Goal: Ask a question: Seek information or help from site administrators or community

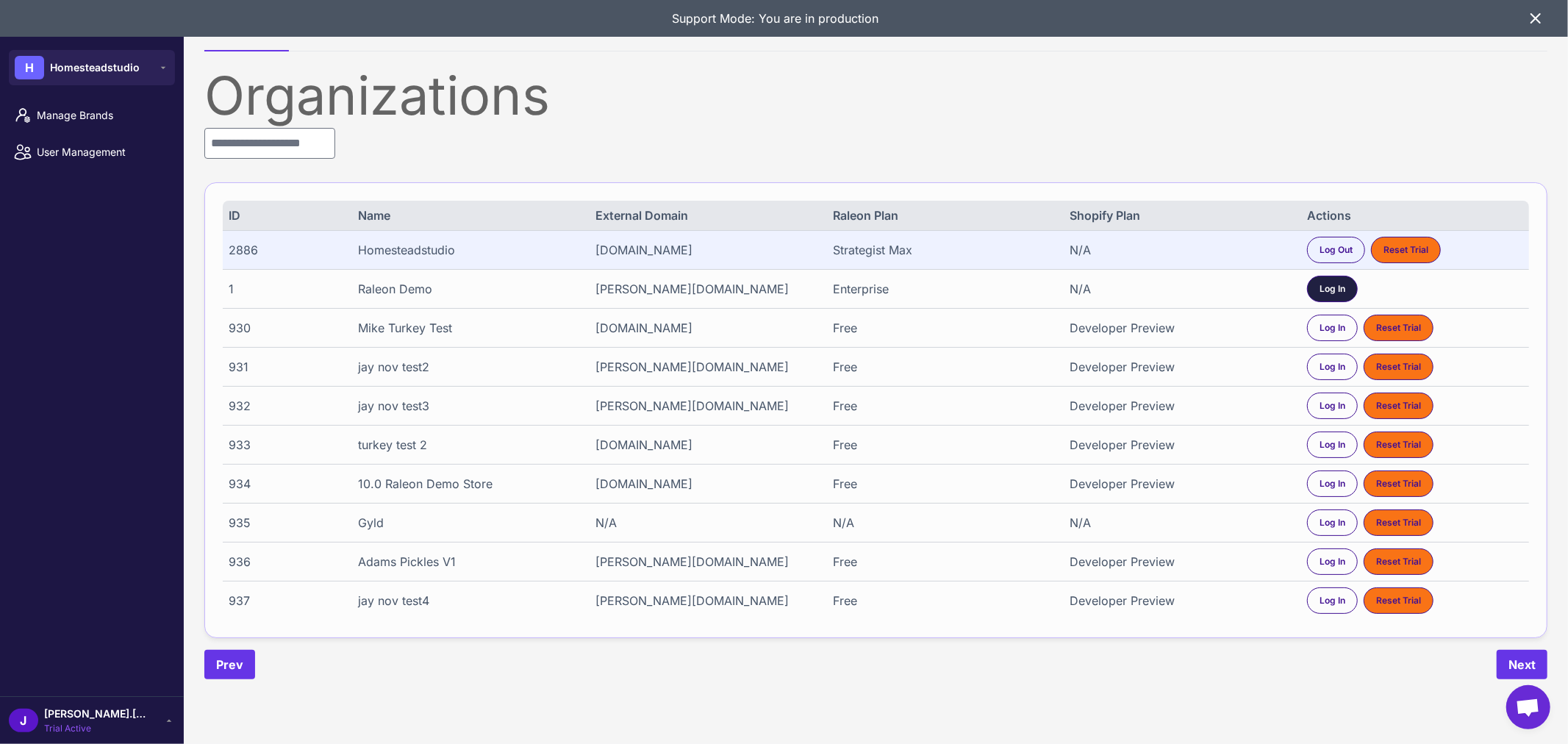
click at [1327, 287] on span "Log In" at bounding box center [1332, 289] width 25 height 13
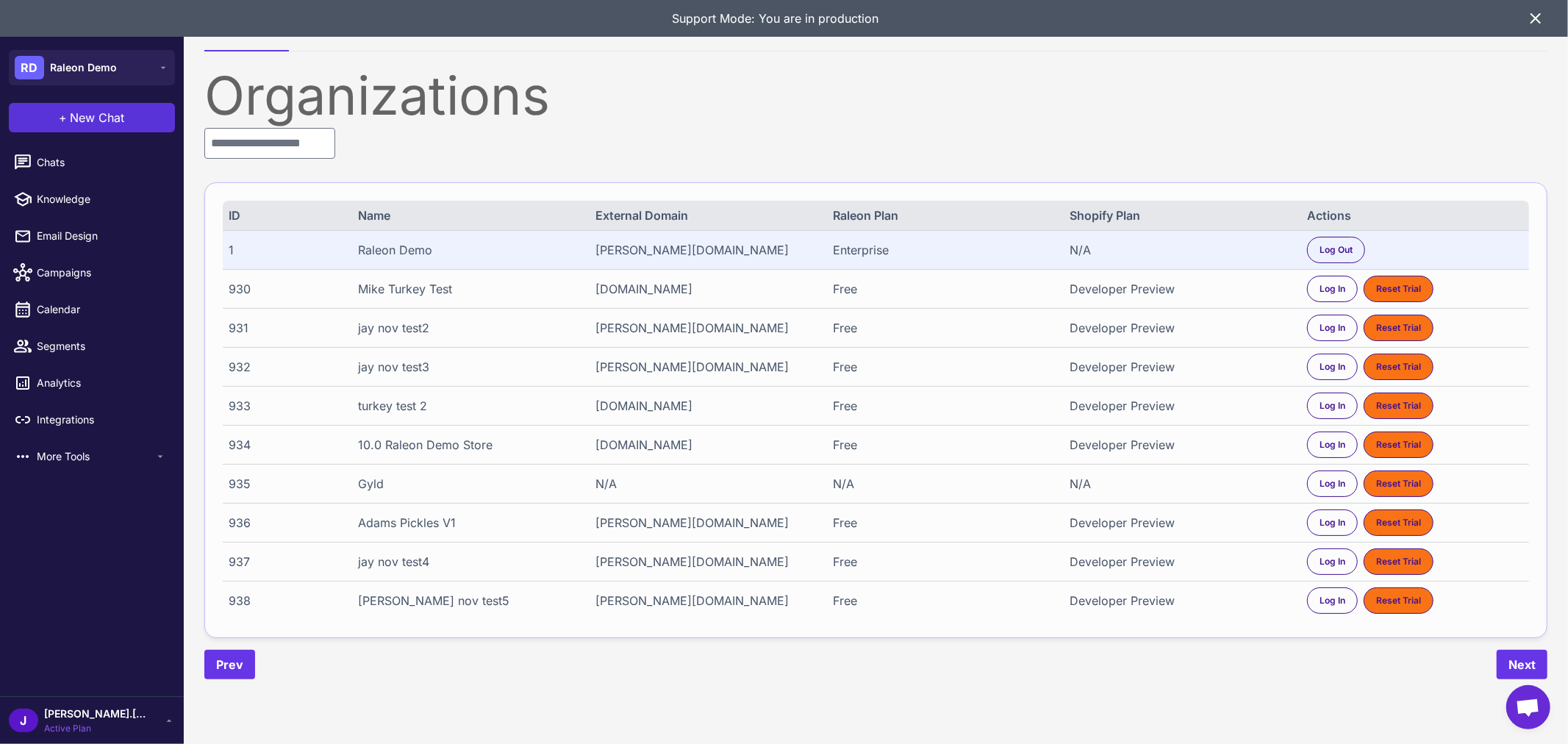
click at [86, 112] on span "New Chat" at bounding box center [97, 118] width 55 height 18
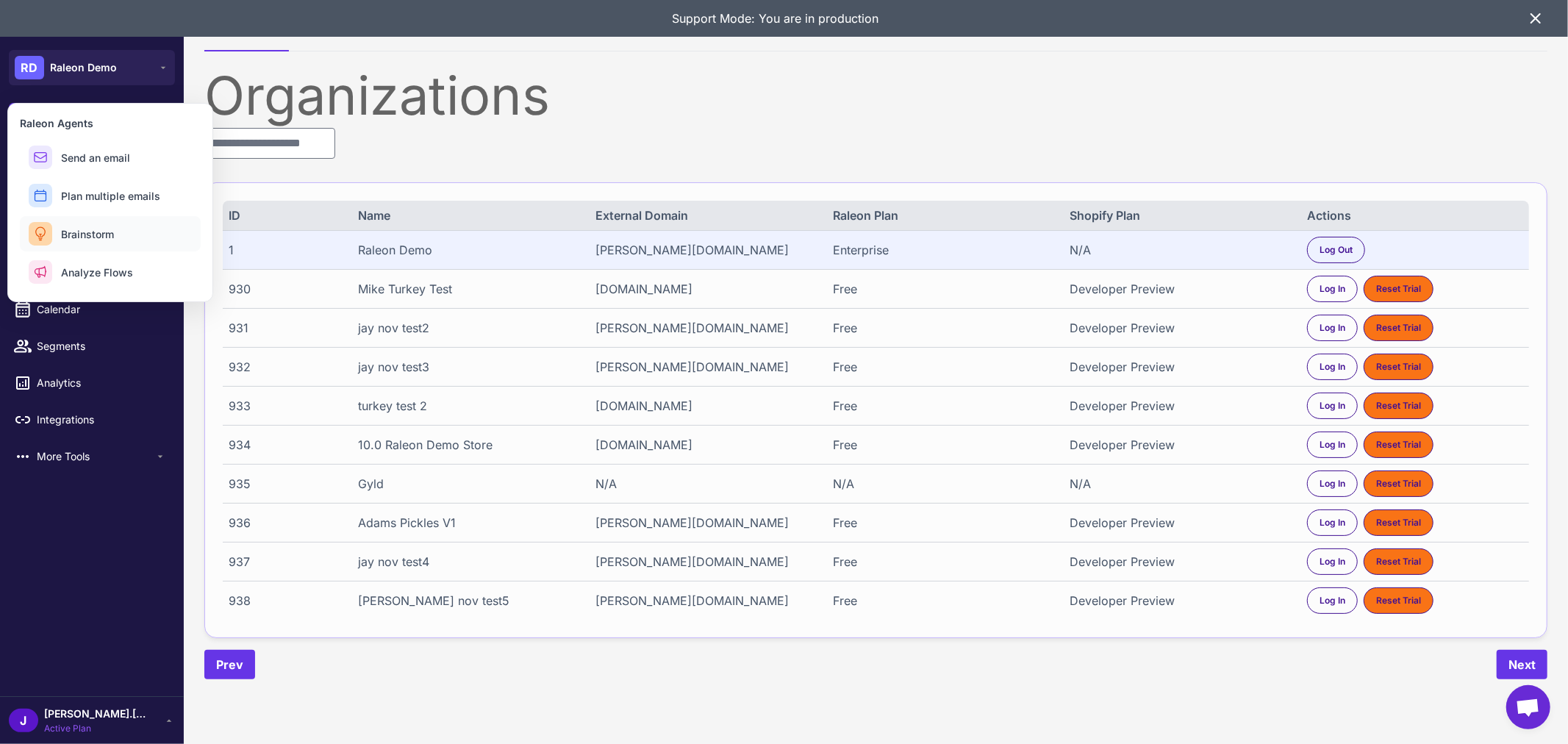
click at [99, 232] on span "Brainstorm" at bounding box center [87, 234] width 53 height 16
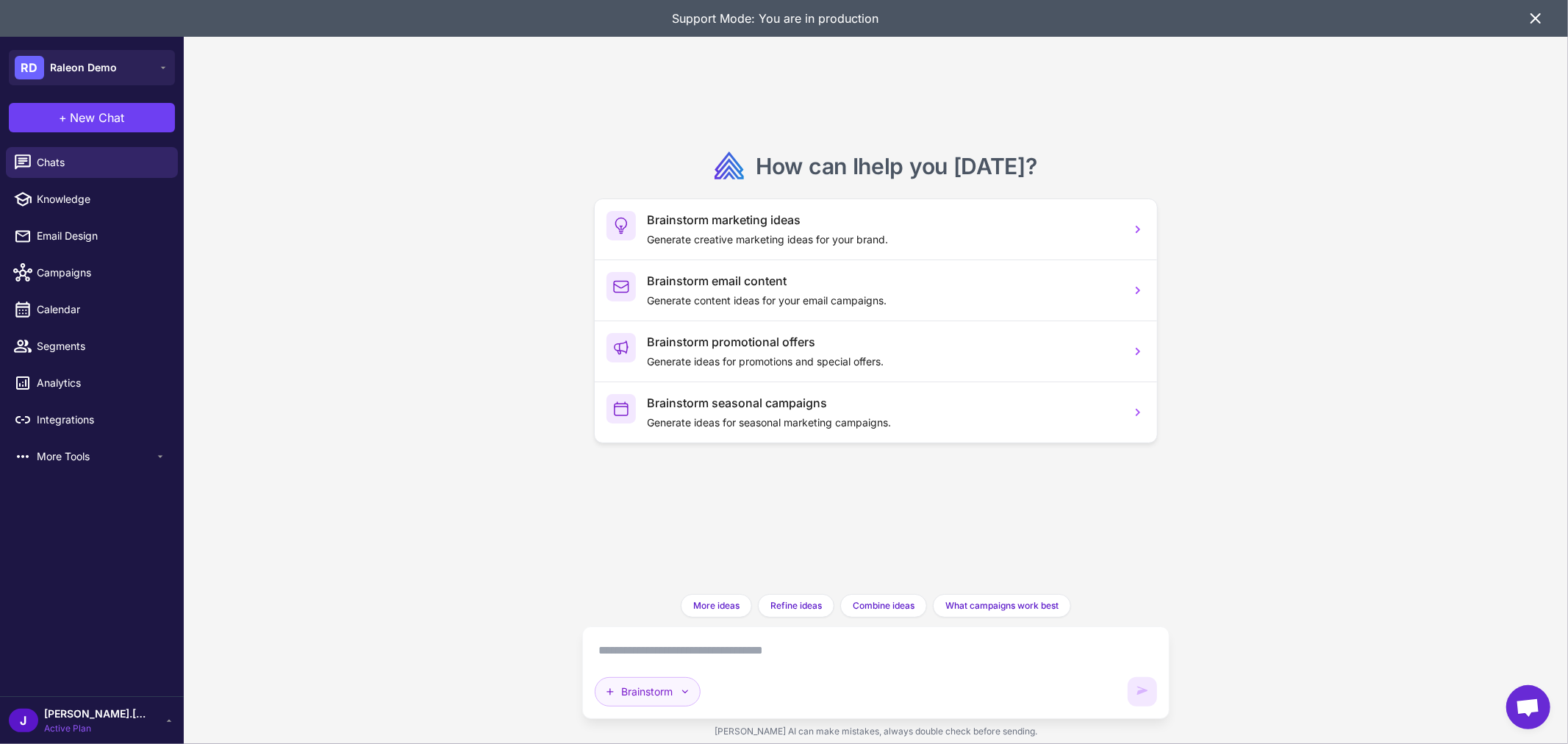
click at [686, 688] on icon "button" at bounding box center [685, 692] width 11 height 11
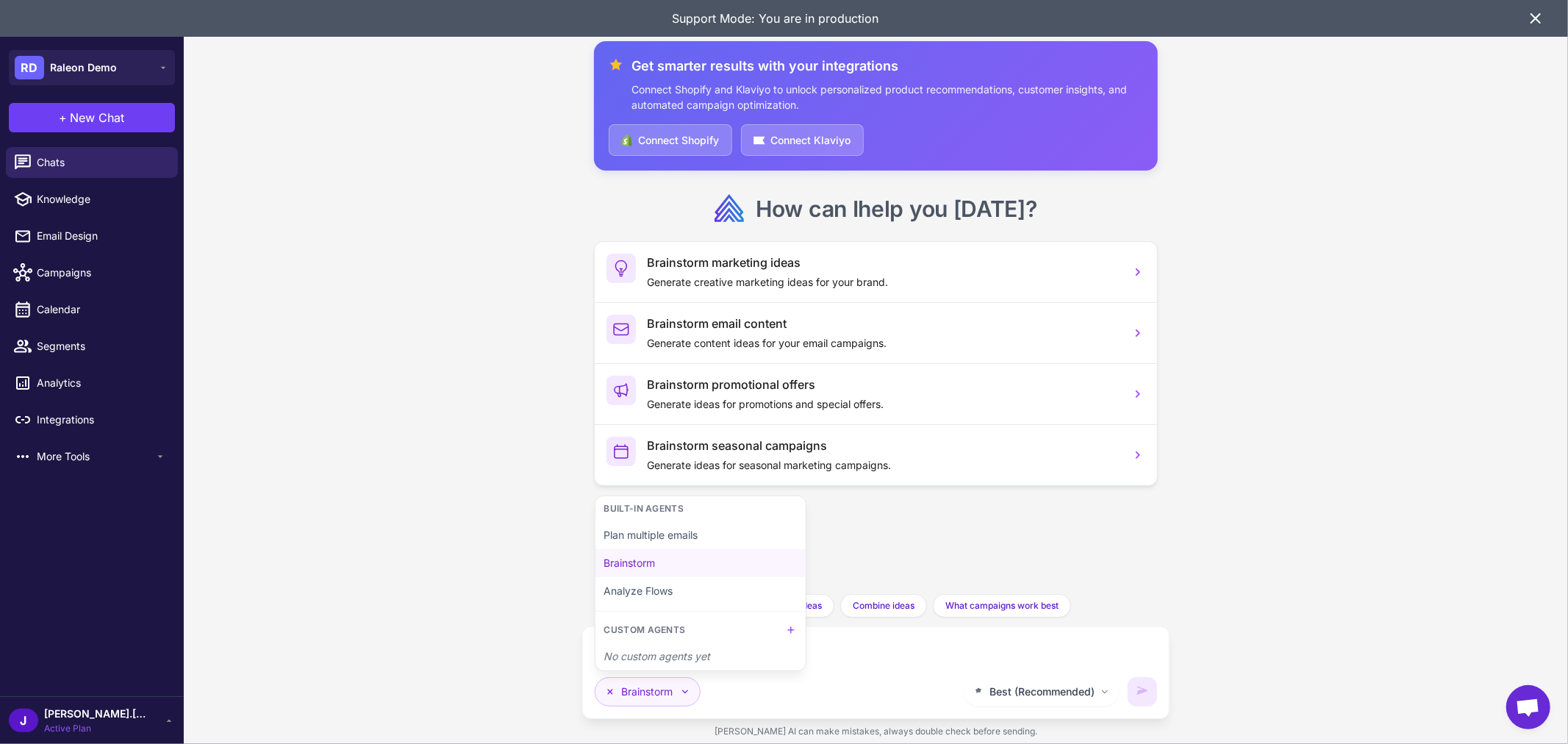
click at [686, 688] on icon "button" at bounding box center [685, 692] width 11 height 11
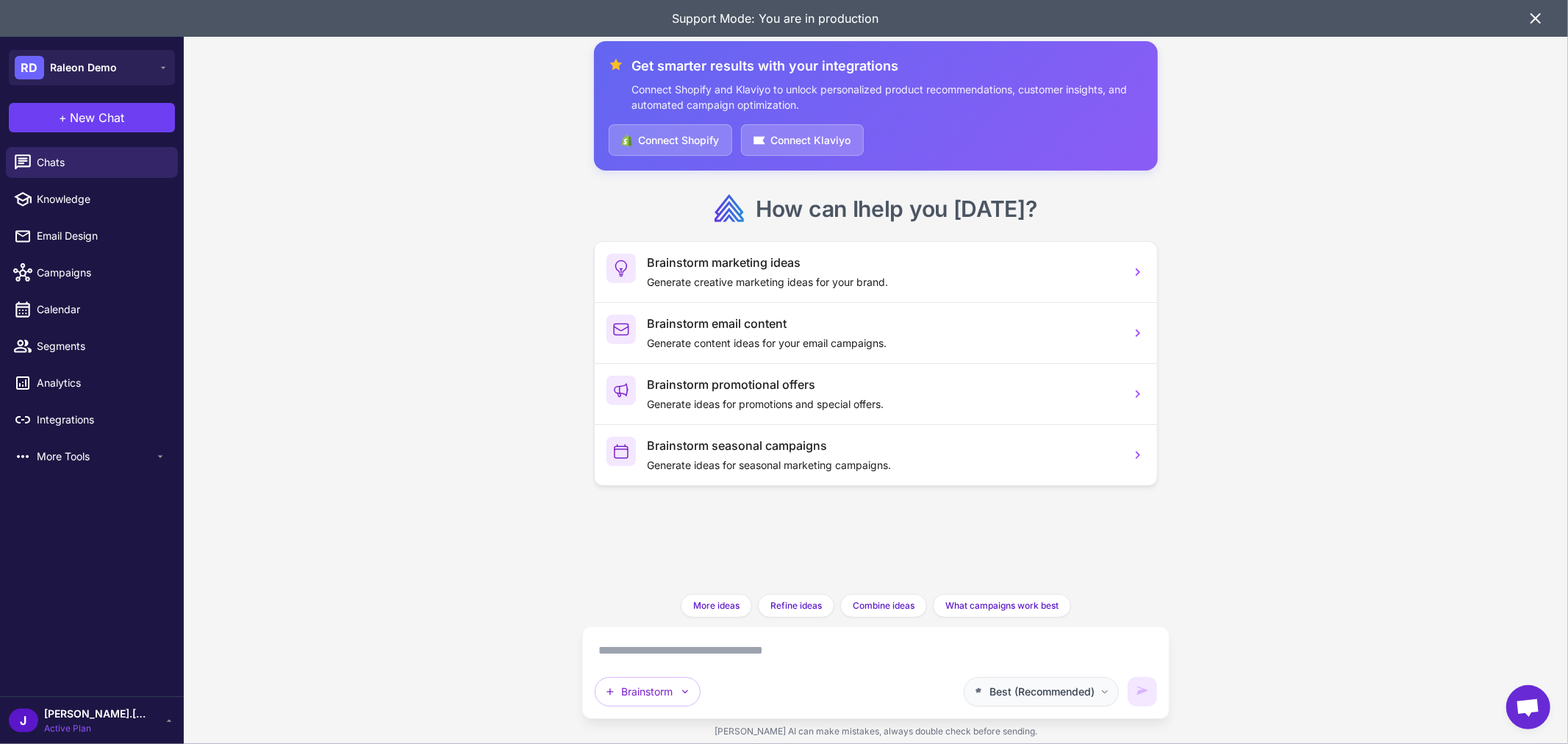
click at [1079, 683] on button "Best (Recommended)" at bounding box center [1042, 692] width 155 height 29
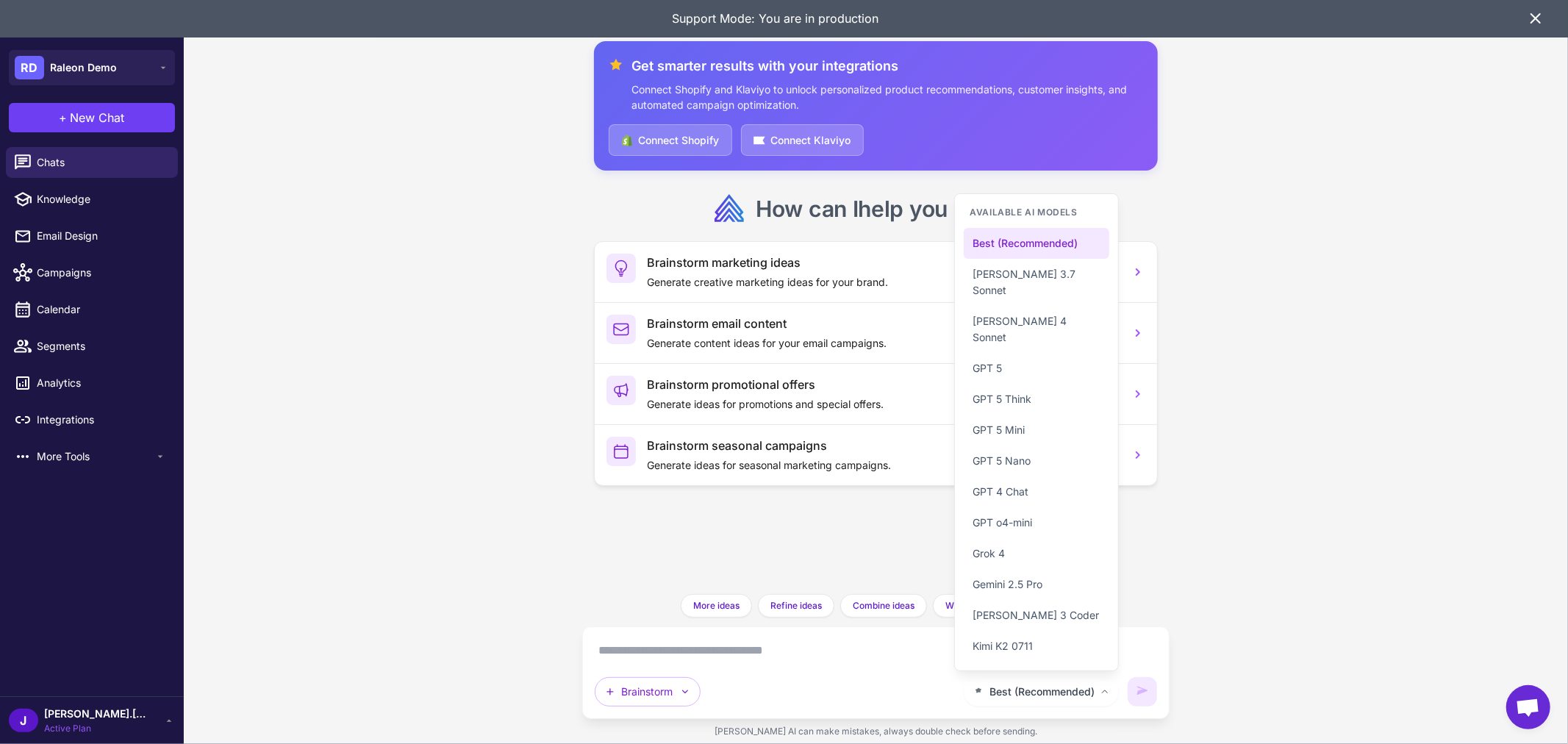
click at [1342, 530] on div "Get smarter results with your integrations Connect Shopify and Klaviyo to unloc…" at bounding box center [876, 372] width 1385 height 744
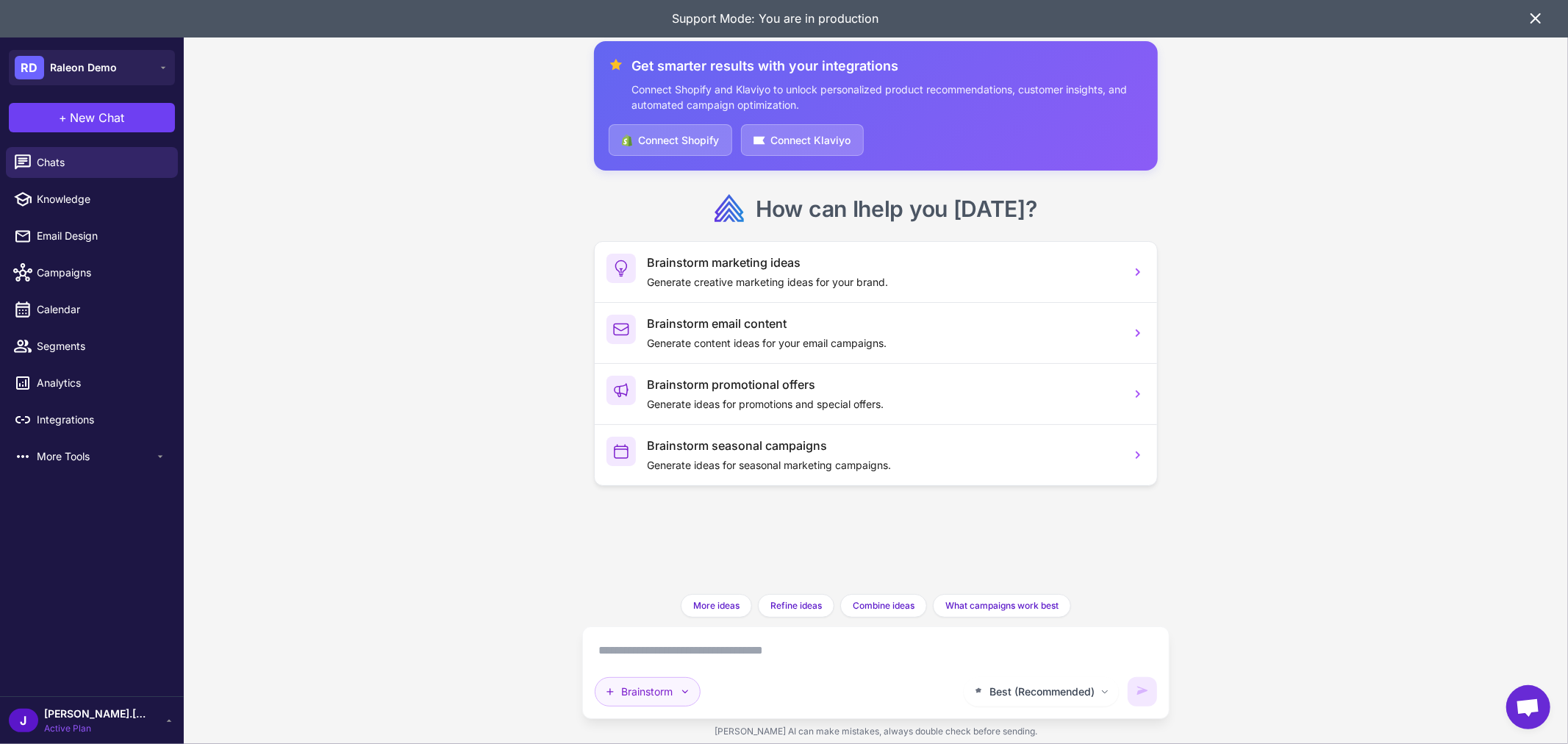
click at [683, 688] on icon "button" at bounding box center [685, 692] width 11 height 11
click at [697, 593] on button "Analyze Flows" at bounding box center [701, 591] width 210 height 28
